Goal: Task Accomplishment & Management: Manage account settings

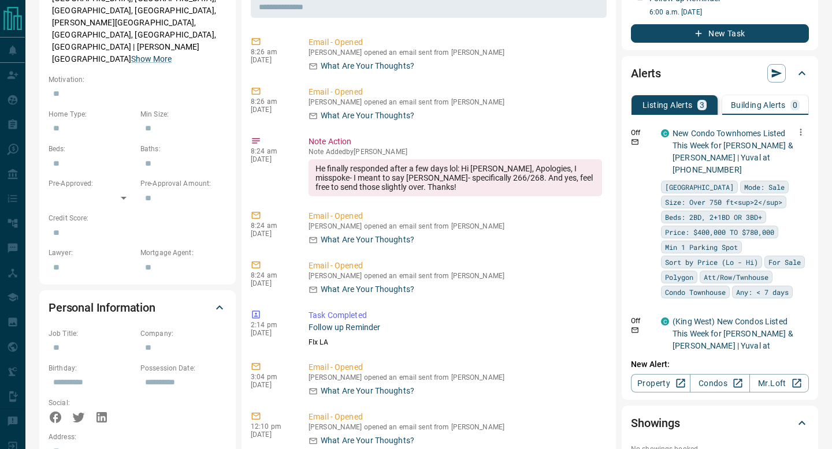
click at [799, 132] on icon "button" at bounding box center [800, 132] width 10 height 10
click at [792, 199] on li "Delete" at bounding box center [782, 191] width 51 height 18
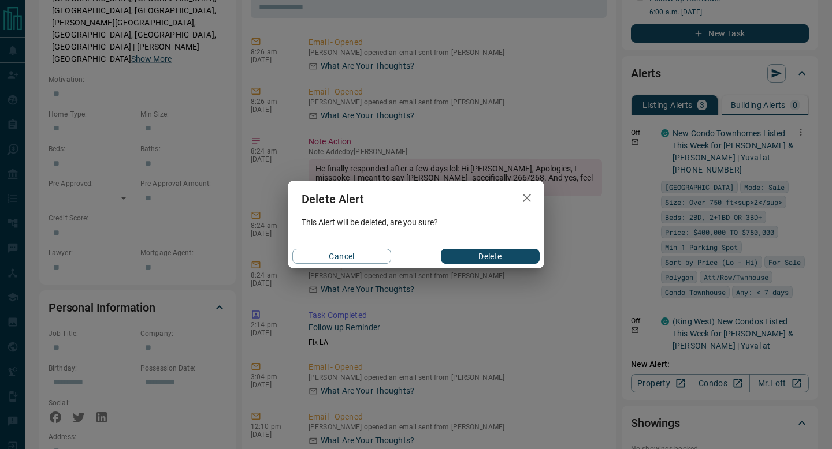
click at [482, 253] on button "Delete" at bounding box center [490, 256] width 99 height 15
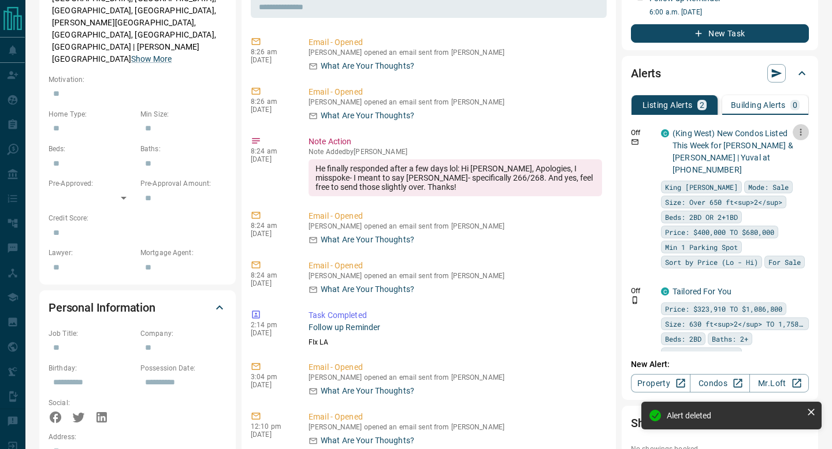
click at [801, 128] on icon "button" at bounding box center [800, 132] width 10 height 10
click at [779, 194] on li "Delete" at bounding box center [782, 191] width 51 height 18
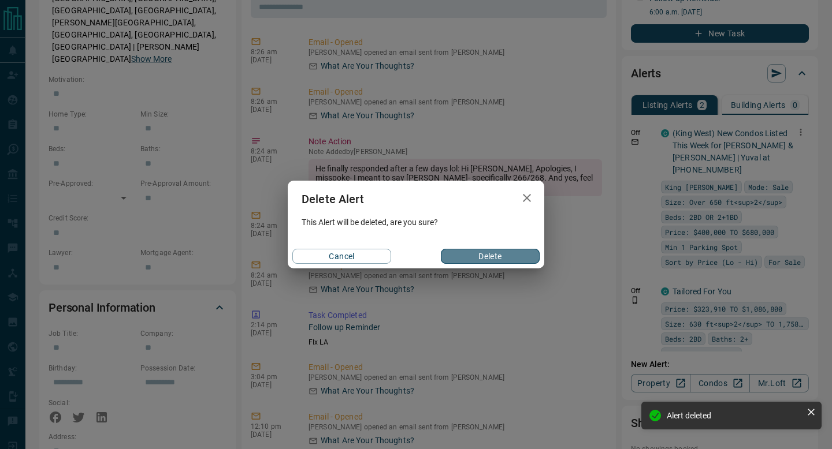
click at [535, 253] on button "Delete" at bounding box center [490, 256] width 99 height 15
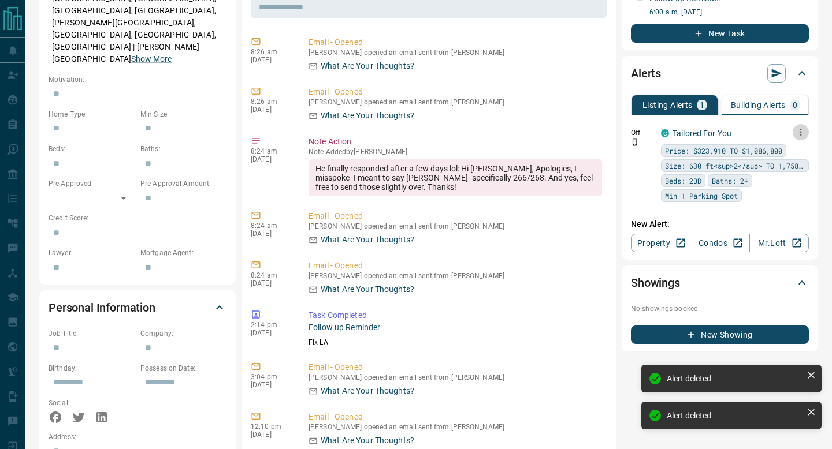
click at [802, 127] on icon "button" at bounding box center [800, 132] width 10 height 10
click at [786, 185] on li "Delete" at bounding box center [782, 191] width 51 height 18
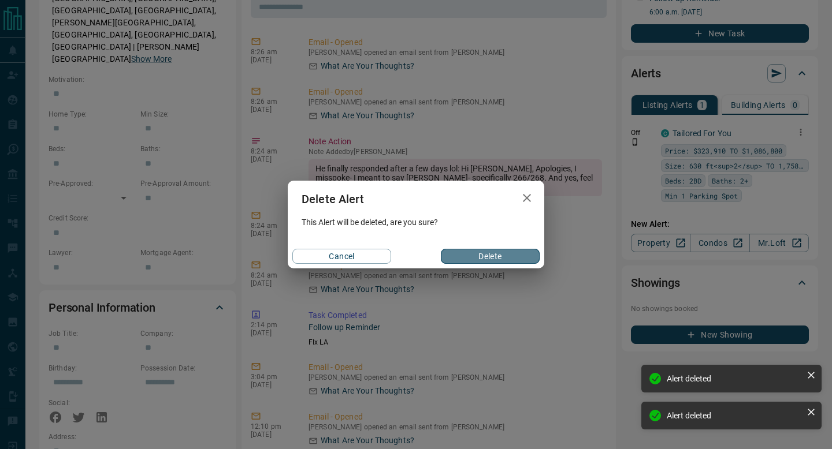
click at [492, 251] on button "Delete" at bounding box center [490, 256] width 99 height 15
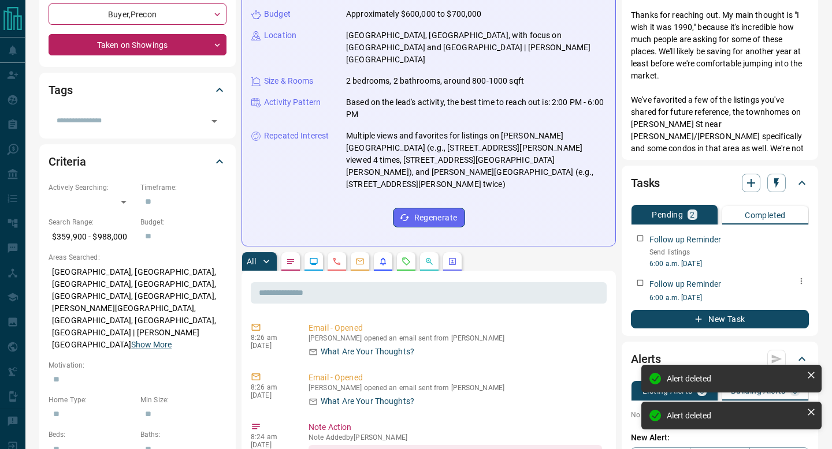
scroll to position [198, 0]
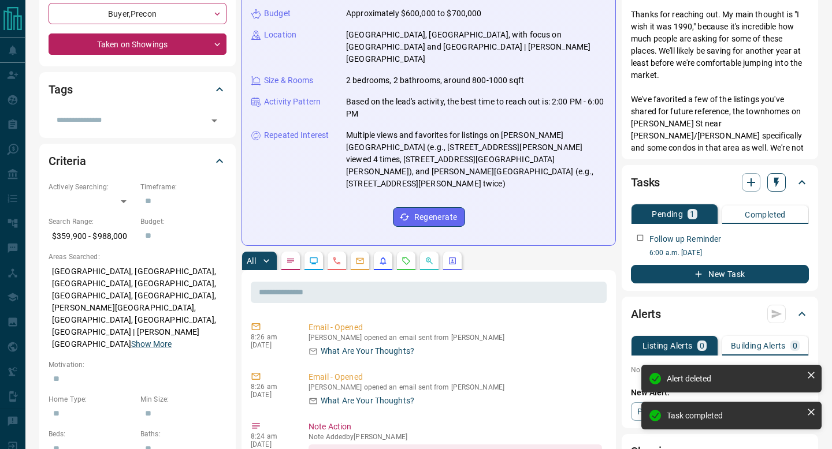
click at [781, 188] on icon "button" at bounding box center [777, 183] width 12 height 12
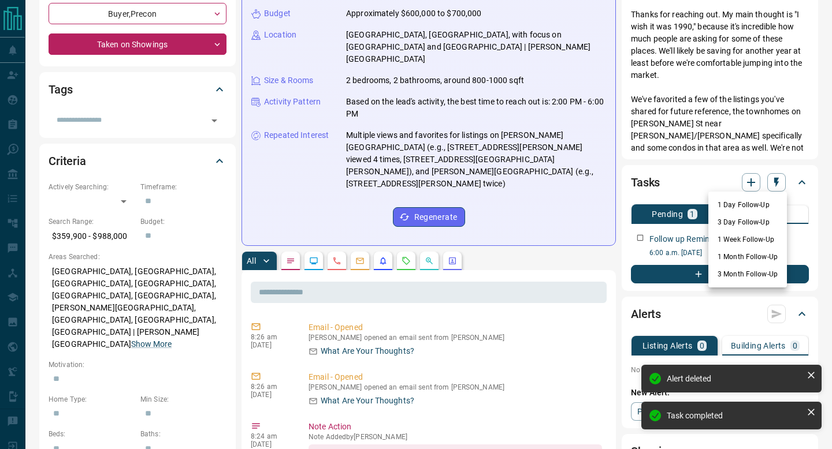
click at [753, 236] on li "1 Week Follow-Up" at bounding box center [747, 239] width 79 height 17
